Goal: Information Seeking & Learning: Learn about a topic

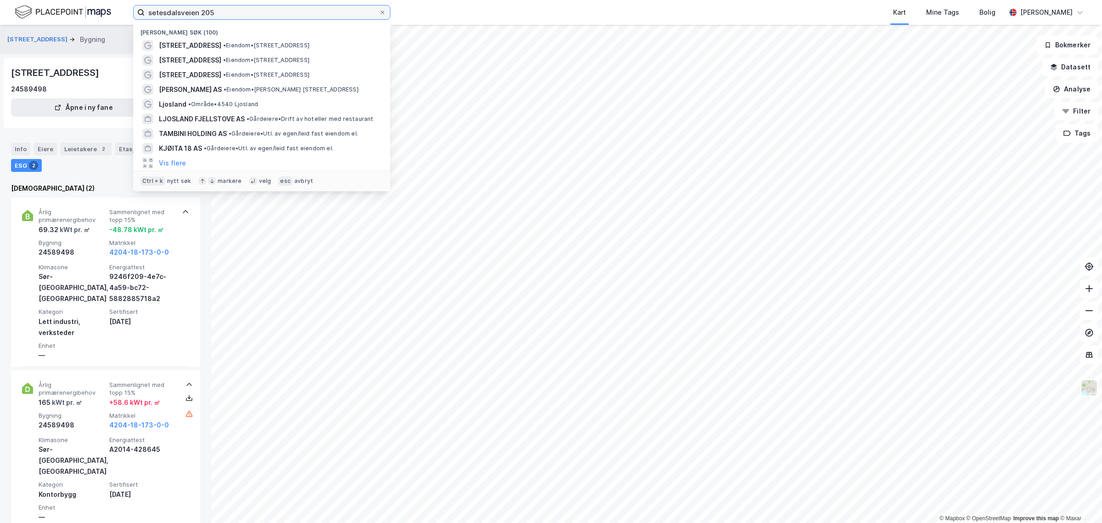
drag, startPoint x: 215, startPoint y: 15, endPoint x: 125, endPoint y: 11, distance: 89.6
click at [125, 11] on div "setesdalsveien 205 [GEOGRAPHIC_DATA] (100) [GEOGRAPHIC_DATA] 205 • Eiendom • [S…" at bounding box center [551, 12] width 1102 height 25
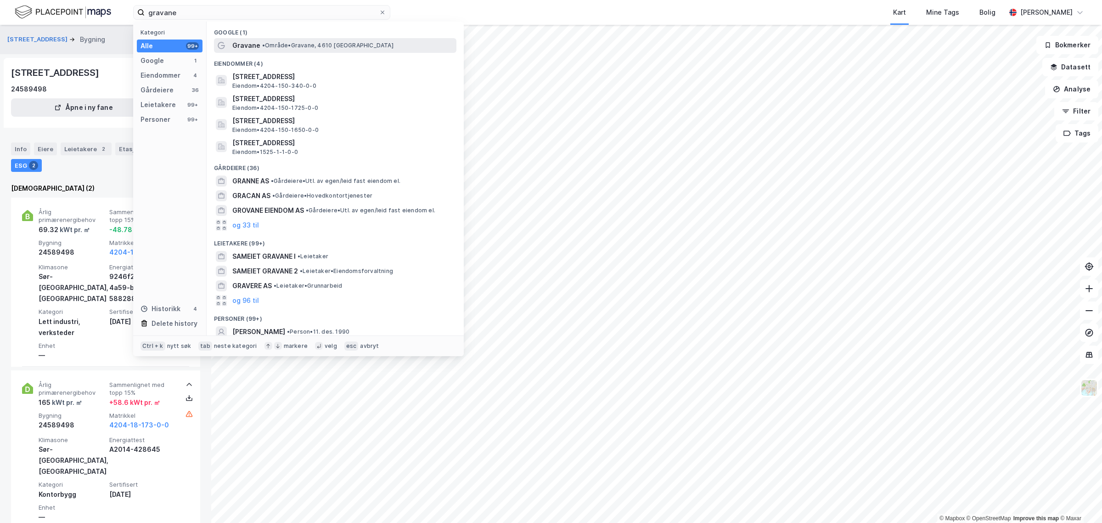
click at [242, 44] on span "Gravane" at bounding box center [246, 45] width 28 height 11
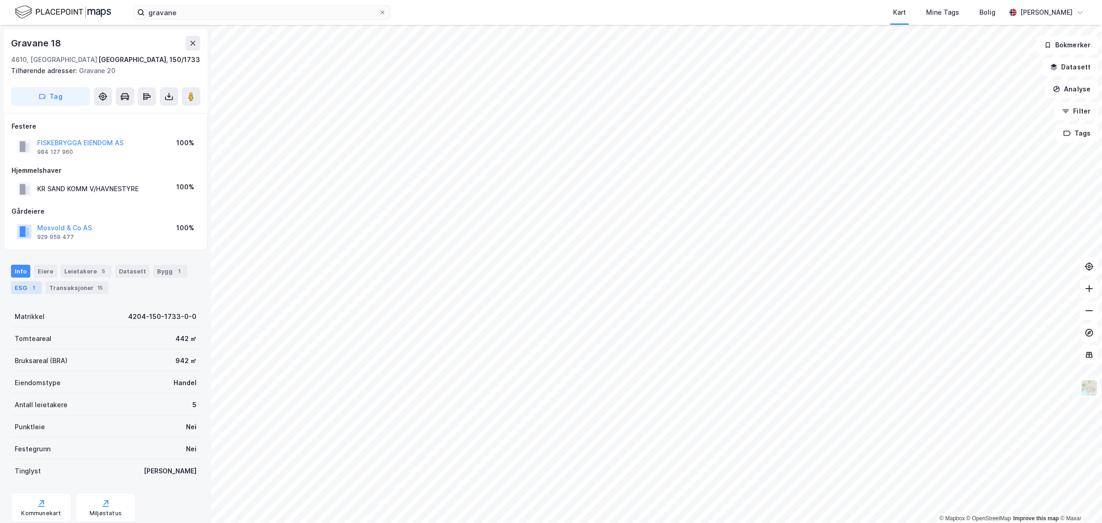
click at [31, 287] on div "1" at bounding box center [33, 287] width 9 height 9
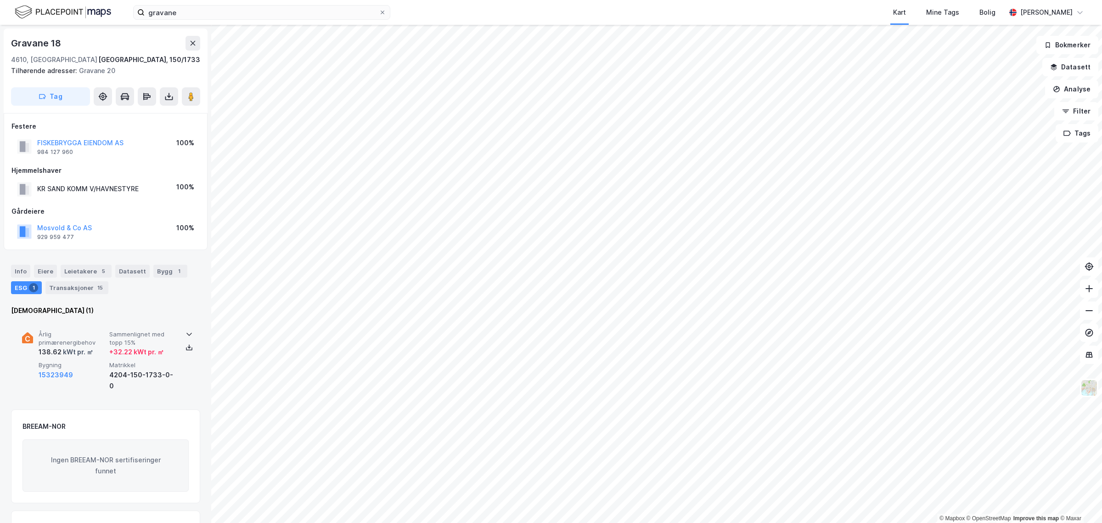
click at [186, 333] on icon at bounding box center [189, 333] width 7 height 7
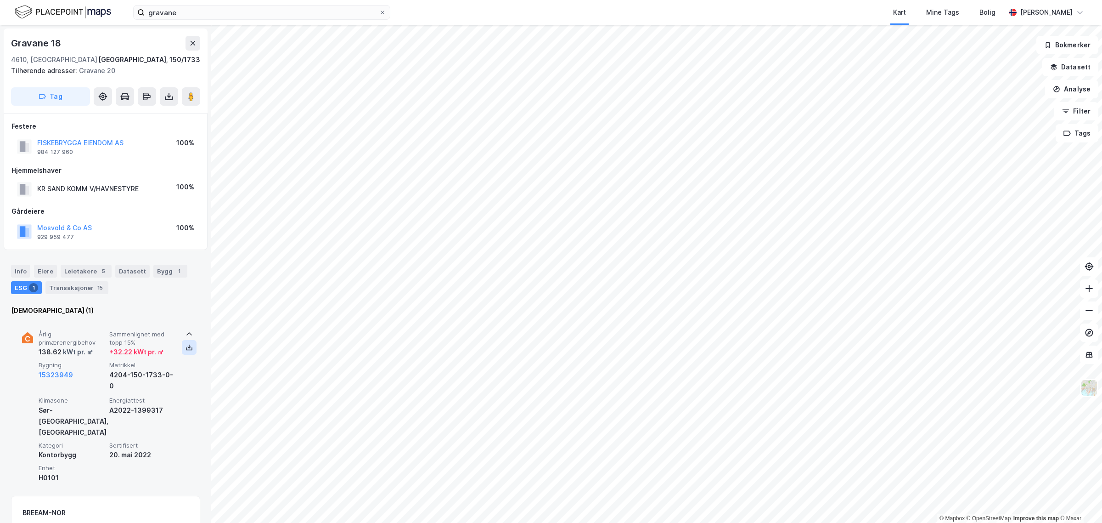
click at [188, 347] on icon at bounding box center [189, 348] width 3 height 2
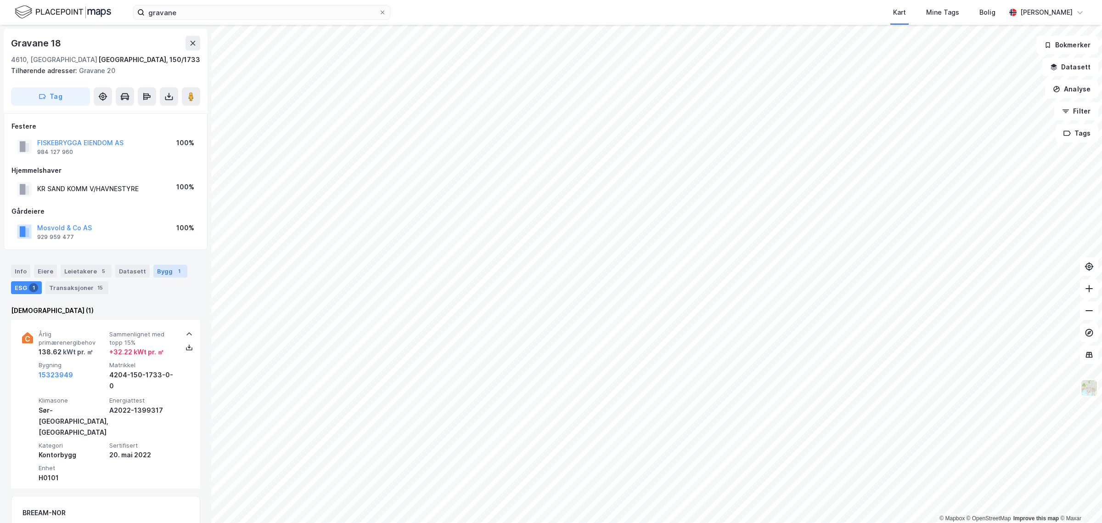
click at [161, 271] on div "Bygg 1" at bounding box center [170, 271] width 34 height 13
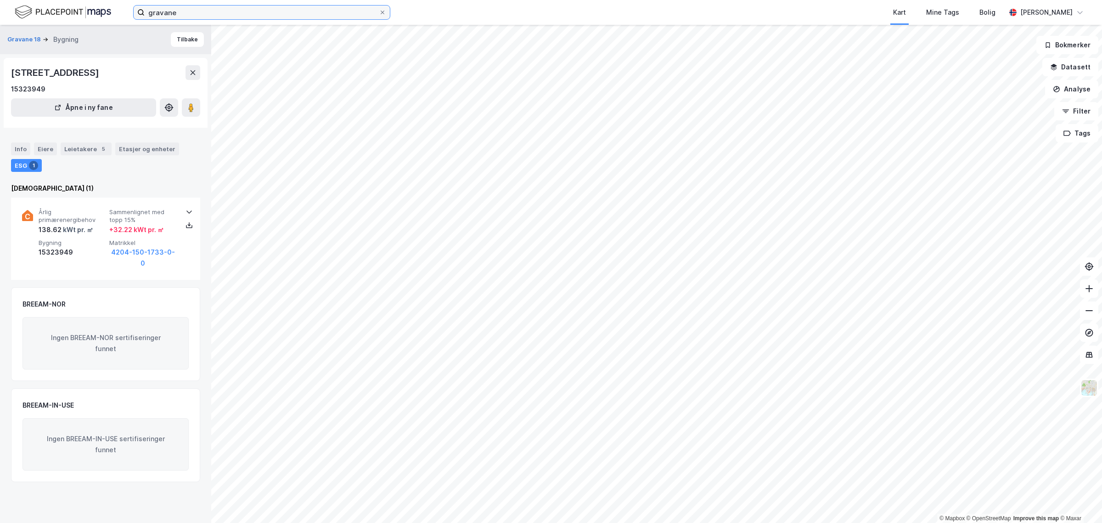
click at [186, 10] on input "gravane" at bounding box center [262, 13] width 234 height 14
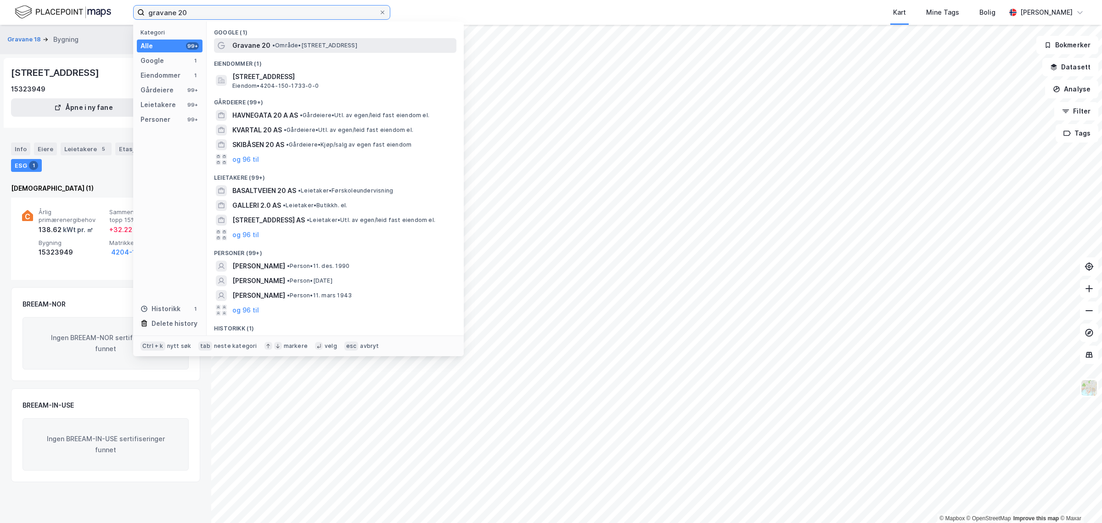
type input "gravane 20"
click at [233, 43] on span "Gravane 20" at bounding box center [251, 45] width 38 height 11
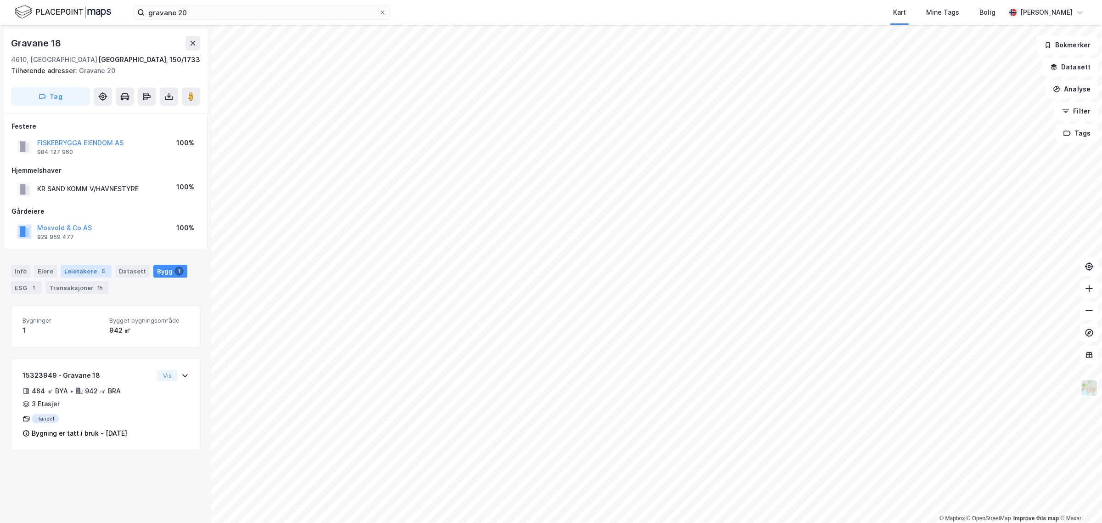
click at [76, 274] on div "Leietakere 5" at bounding box center [86, 271] width 51 height 13
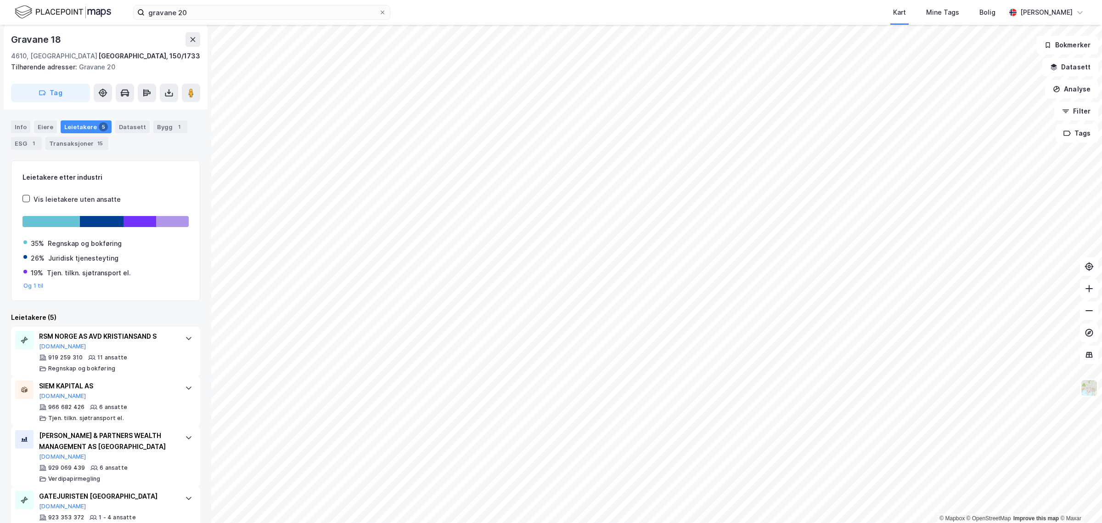
scroll to position [134, 0]
